Goal: Information Seeking & Learning: Learn about a topic

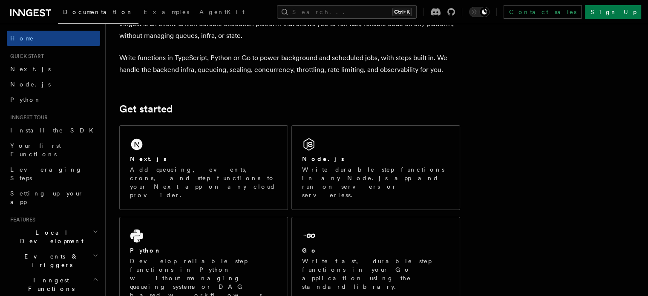
scroll to position [53, 0]
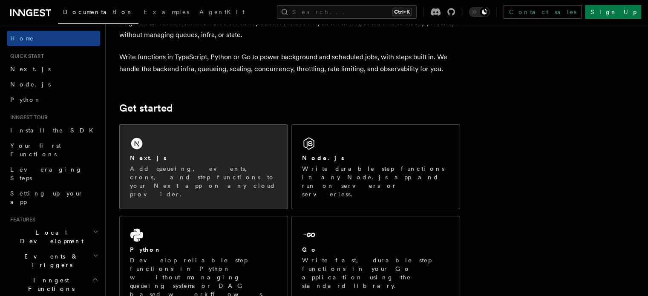
click at [180, 152] on div "Next.js Add queueing, events, crons, and step functions to your Next app on any…" at bounding box center [204, 167] width 168 height 84
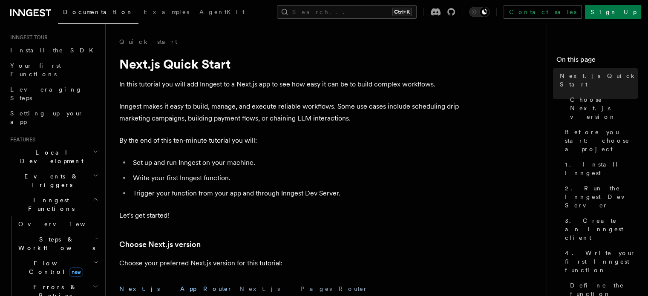
click at [93, 172] on icon "button" at bounding box center [96, 175] width 6 height 7
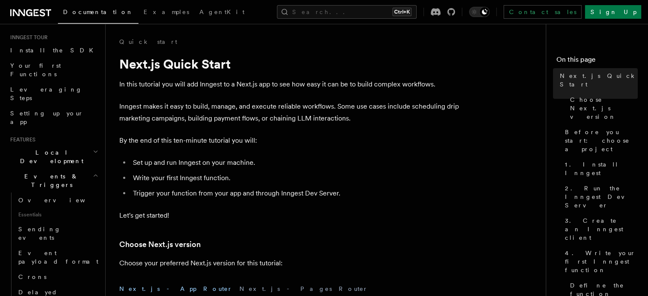
click at [93, 172] on icon "button" at bounding box center [96, 175] width 6 height 7
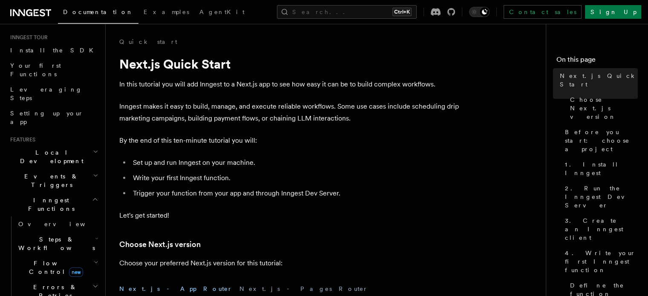
click at [95, 235] on icon "button" at bounding box center [96, 238] width 3 height 7
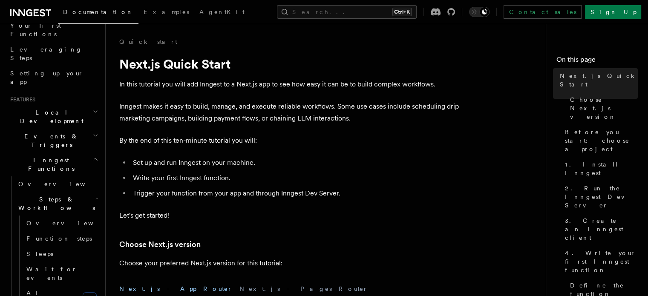
scroll to position [121, 0]
click at [53, 235] on span "Function steps" at bounding box center [59, 238] width 66 height 7
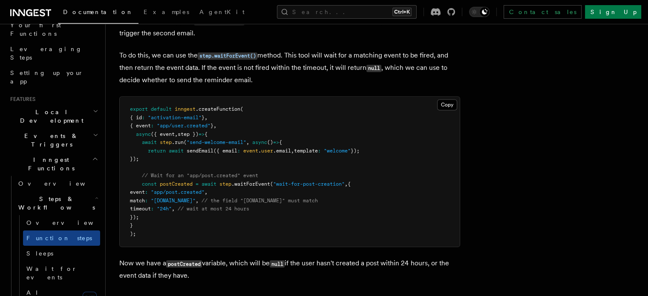
scroll to position [859, 0]
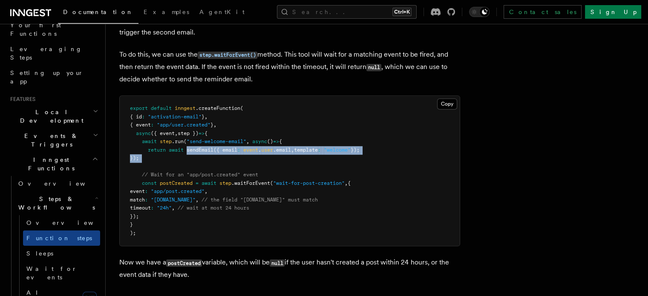
drag, startPoint x: 199, startPoint y: 151, endPoint x: 260, endPoint y: 165, distance: 62.1
click at [260, 165] on pre "export default inngest .createFunction ( { id : "activation-email" } , { event …" at bounding box center [290, 171] width 340 height 150
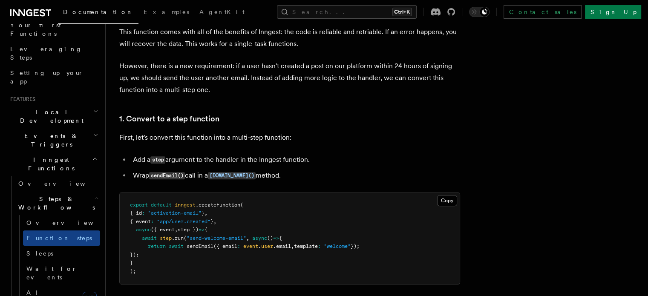
scroll to position [454, 0]
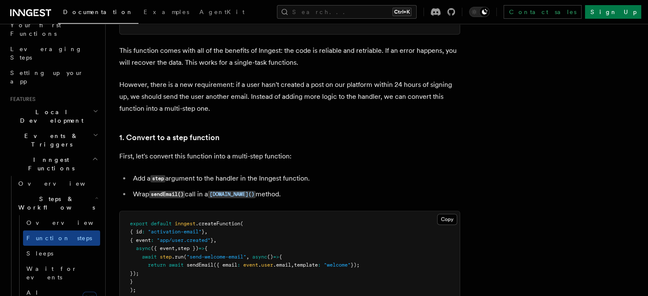
drag, startPoint x: 208, startPoint y: 192, endPoint x: 285, endPoint y: 190, distance: 76.3
click at [285, 190] on li "Wrap sendEmail() call in a step.run() method." at bounding box center [295, 194] width 330 height 12
click at [252, 152] on p "First, let's convert this function into a multi-step function:" at bounding box center [289, 156] width 341 height 12
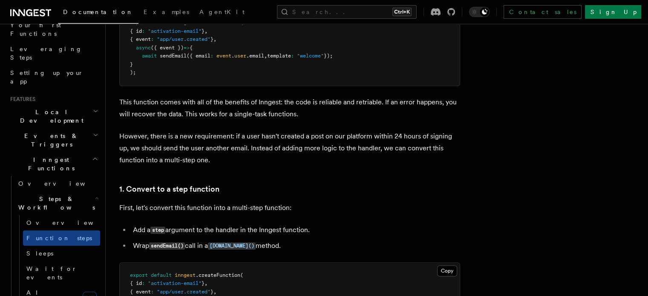
click at [252, 152] on p "However, there is a new requirement: if a user hasn't created a post on our pla…" at bounding box center [289, 148] width 341 height 36
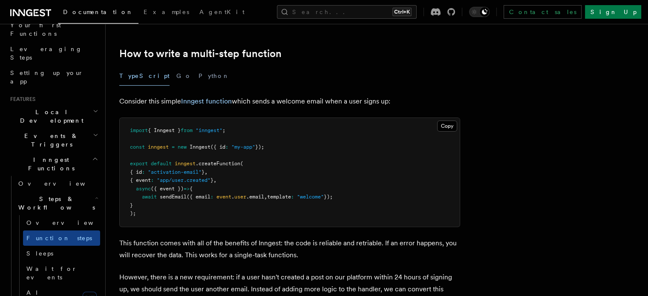
scroll to position [262, 0]
click at [173, 140] on pre "import { Inngest } from "inngest" ; const inngest = new Inngest ({ id : "my-app…" at bounding box center [290, 171] width 340 height 109
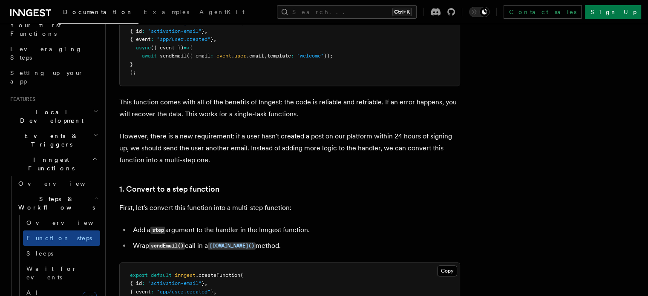
scroll to position [402, 0]
drag, startPoint x: 193, startPoint y: 132, endPoint x: 234, endPoint y: 133, distance: 40.9
click at [234, 133] on p "However, there is a new requirement: if a user hasn't created a post on our pla…" at bounding box center [289, 148] width 341 height 36
drag, startPoint x: 234, startPoint y: 133, endPoint x: 248, endPoint y: 134, distance: 14.1
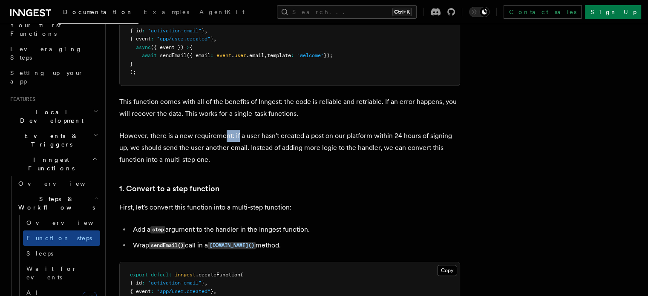
click at [248, 134] on p "However, there is a new requirement: if a user hasn't created a post on our pla…" at bounding box center [289, 148] width 341 height 36
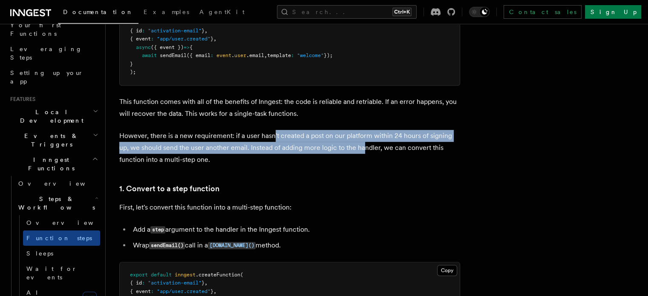
drag, startPoint x: 281, startPoint y: 135, endPoint x: 363, endPoint y: 153, distance: 83.9
click at [363, 153] on p "However, there is a new requirement: if a user hasn't created a post on our pla…" at bounding box center [289, 148] width 341 height 36
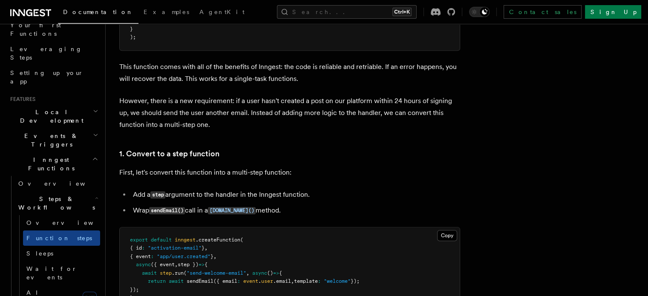
scroll to position [438, 0]
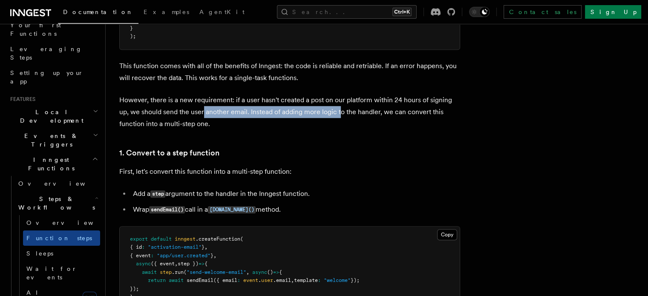
drag, startPoint x: 203, startPoint y: 107, endPoint x: 338, endPoint y: 110, distance: 134.7
click at [338, 110] on p "However, there is a new requirement: if a user hasn't created a post on our pla…" at bounding box center [289, 112] width 341 height 36
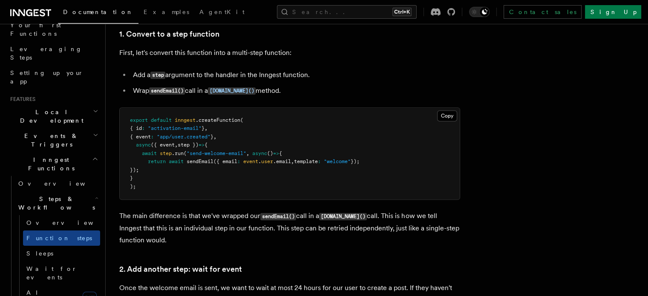
scroll to position [558, 0]
drag, startPoint x: 148, startPoint y: 55, endPoint x: 248, endPoint y: 49, distance: 100.4
click at [248, 49] on p "First, let's convert this function into a multi-step function:" at bounding box center [289, 52] width 341 height 12
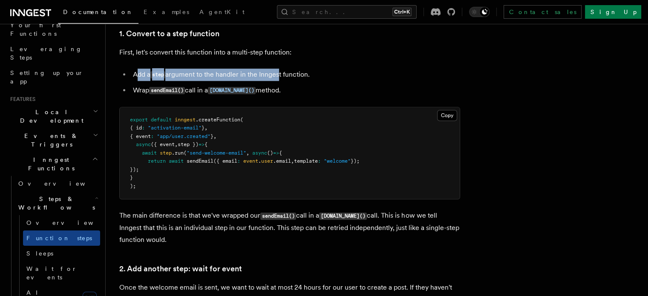
drag, startPoint x: 147, startPoint y: 72, endPoint x: 289, endPoint y: 76, distance: 142.4
click at [289, 76] on li "Add a step argument to the handler in the Inngest function." at bounding box center [295, 75] width 330 height 12
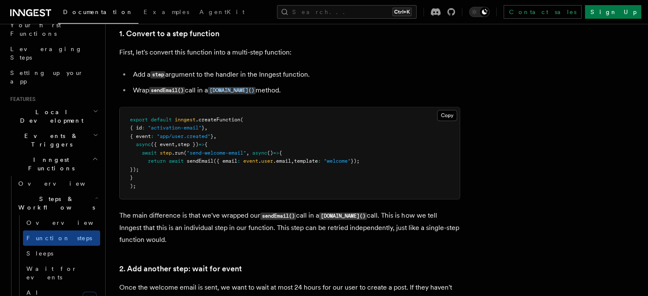
scroll to position [580, 0]
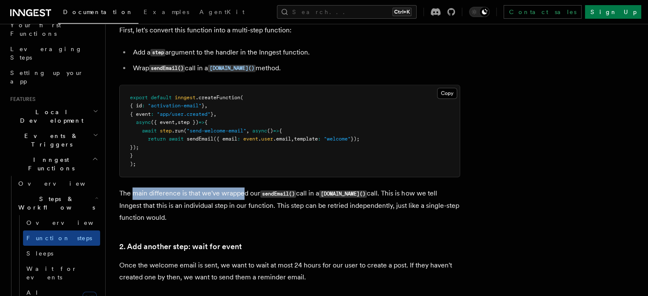
drag, startPoint x: 142, startPoint y: 197, endPoint x: 253, endPoint y: 198, distance: 110.4
click at [253, 198] on p "The main difference is that we've wrapped our sendEmail() call in a step.run() …" at bounding box center [289, 206] width 341 height 36
click at [326, 192] on p "The main difference is that we've wrapped our sendEmail() call in a step.run() …" at bounding box center [289, 206] width 341 height 36
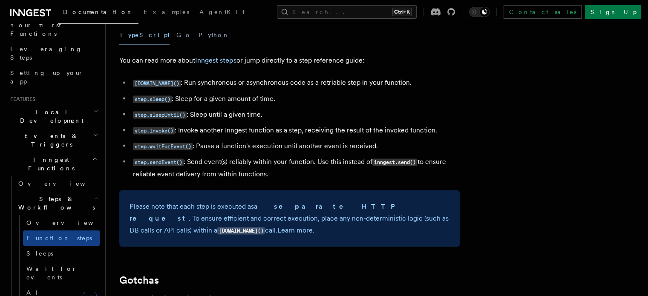
scroll to position [1562, 0]
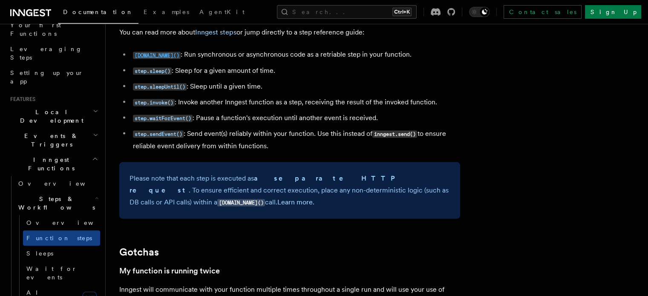
click at [164, 58] on code "step.run()" at bounding box center [157, 55] width 48 height 7
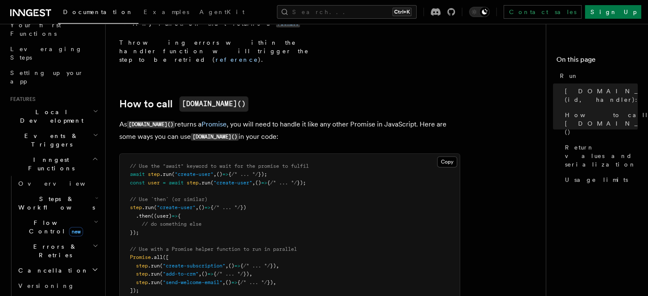
scroll to position [425, 0]
drag, startPoint x: 184, startPoint y: 141, endPoint x: 194, endPoint y: 140, distance: 9.8
click at [194, 180] on span "const user = await step .run ( "create-user" , () => { /* ... */ });" at bounding box center [218, 183] width 176 height 6
click at [205, 154] on pre "// Use the "await" keyword to wait for the promise to fulfil await step .run ( …" at bounding box center [290, 229] width 340 height 150
click at [249, 171] on span "/* ... */" at bounding box center [244, 174] width 27 height 6
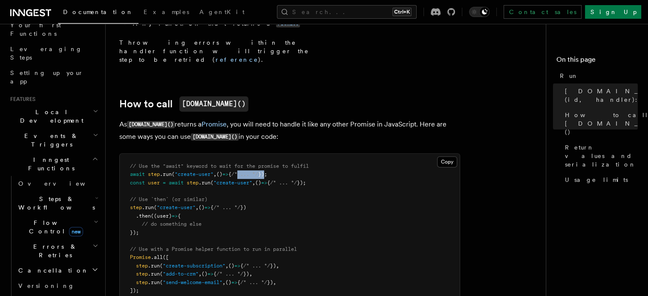
drag, startPoint x: 249, startPoint y: 133, endPoint x: 274, endPoint y: 133, distance: 24.7
click at [267, 171] on span "await step .run ( "create-user" , () => { /* ... */ });" at bounding box center [198, 174] width 137 height 6
click at [270, 154] on pre "// Use the "await" keyword to wait for the promise to fulfil await step .run ( …" at bounding box center [290, 229] width 340 height 150
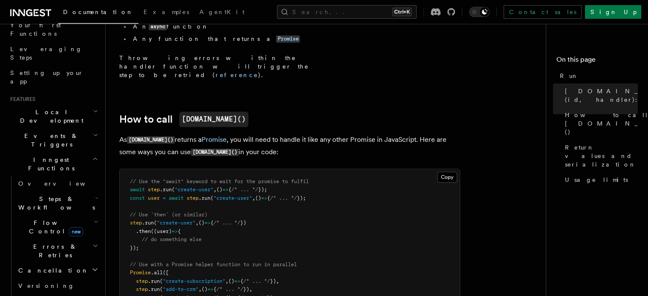
click at [261, 195] on span "()" at bounding box center [258, 198] width 6 height 6
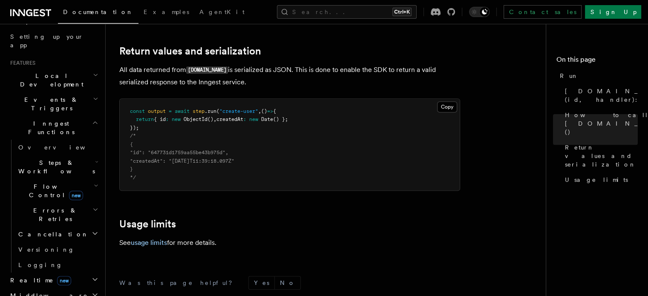
scroll to position [791, 0]
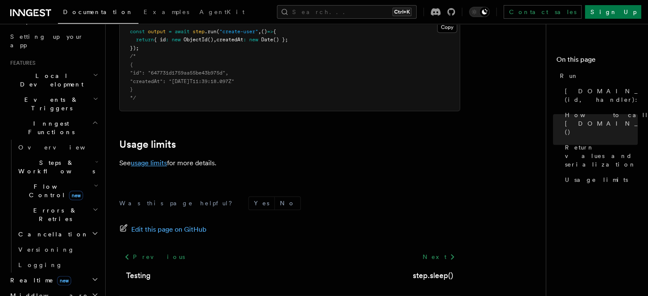
click at [148, 159] on link "usage limits" at bounding box center [149, 163] width 36 height 8
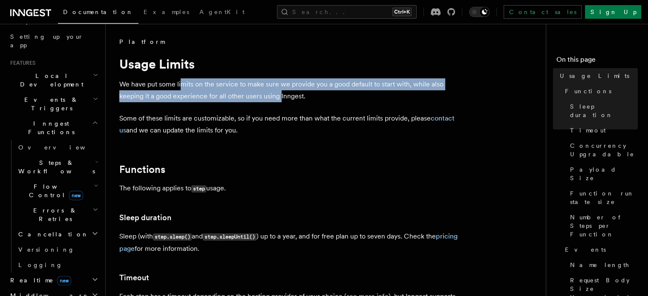
drag, startPoint x: 182, startPoint y: 78, endPoint x: 280, endPoint y: 102, distance: 100.5
click at [280, 102] on p "We have put some limits on the service to make sure we provide you a good defau…" at bounding box center [289, 90] width 341 height 24
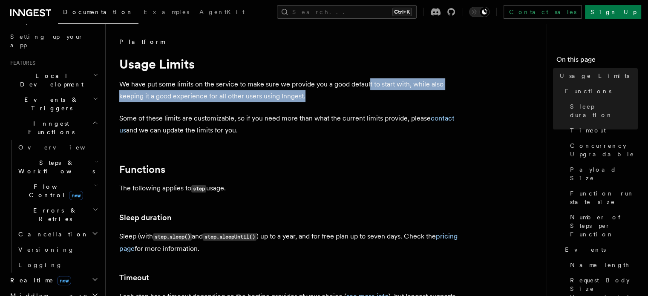
drag, startPoint x: 369, startPoint y: 88, endPoint x: 327, endPoint y: 104, distance: 44.5
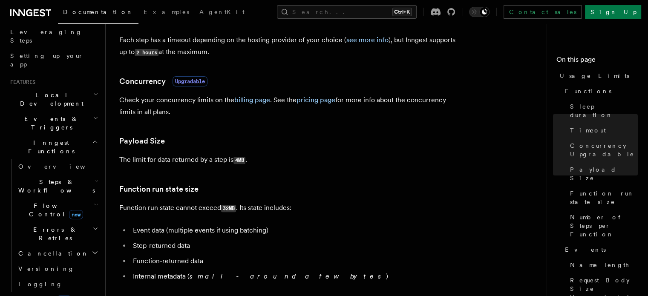
scroll to position [131, 0]
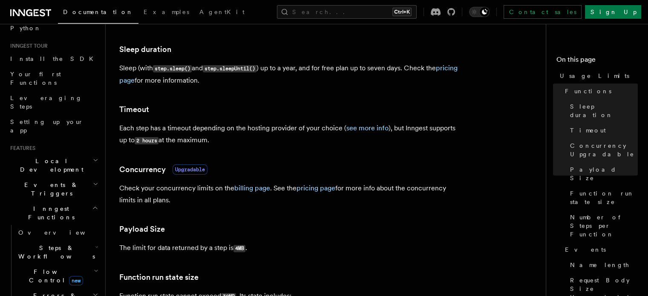
scroll to position [185, 0]
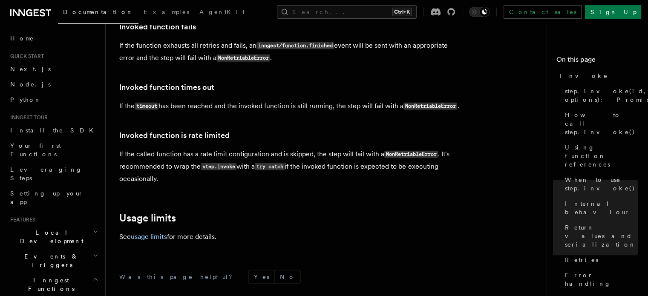
scroll to position [2031, 0]
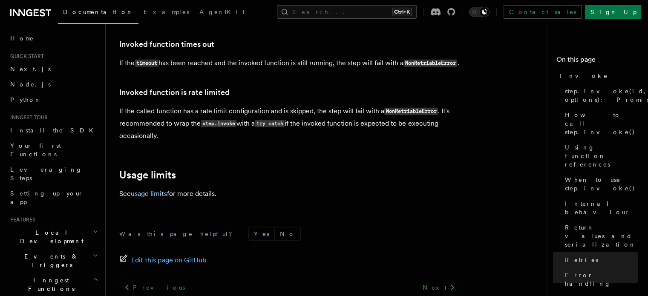
click at [39, 225] on h2 "Local Development" at bounding box center [53, 237] width 93 height 24
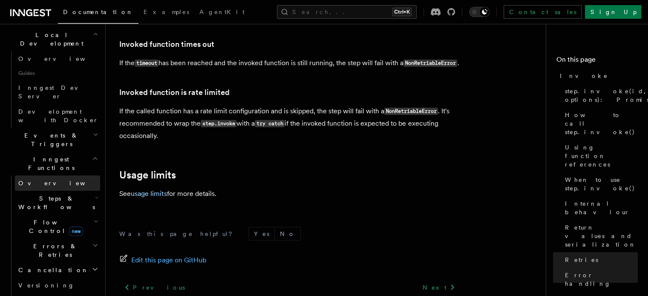
scroll to position [198, 0]
